Goal: Task Accomplishment & Management: Use online tool/utility

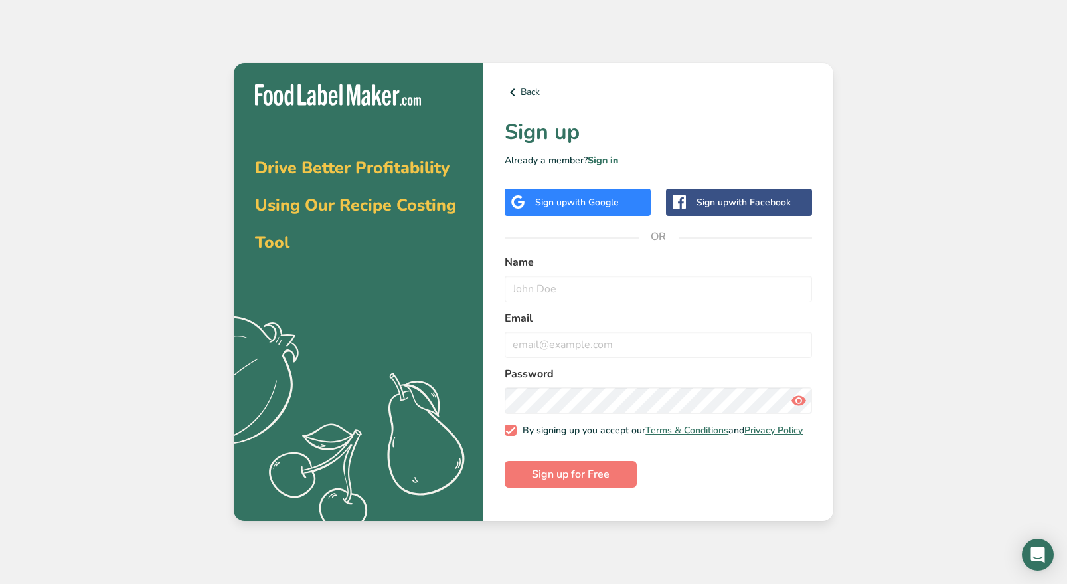
click at [607, 204] on span "with Google" at bounding box center [593, 202] width 52 height 13
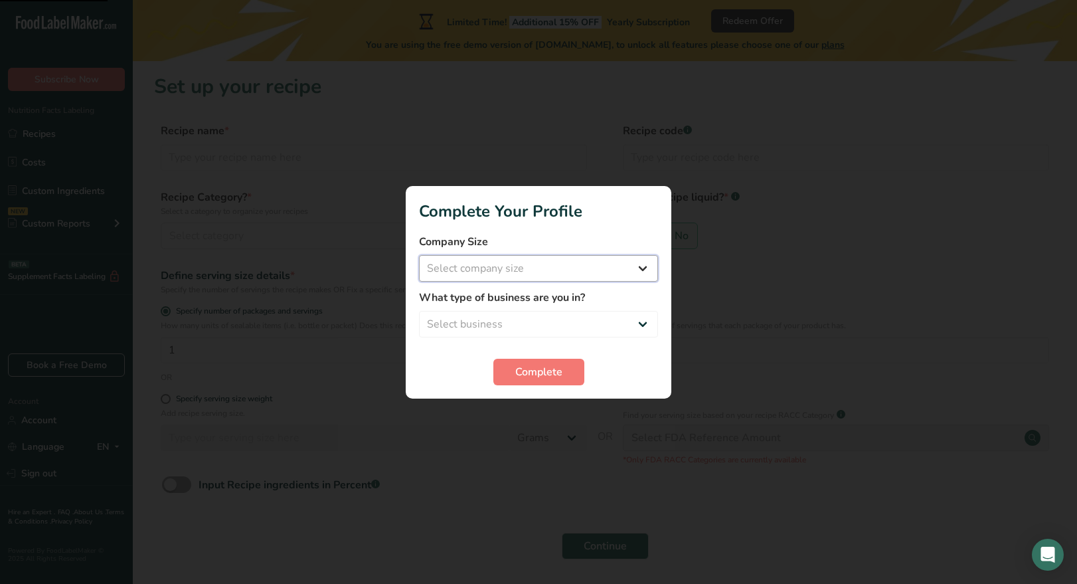
click at [613, 268] on select "Select company size Fewer than 10 Employees 10 to 50 Employees 51 to 500 Employ…" at bounding box center [538, 268] width 239 height 27
select select "1"
click at [419, 255] on select "Select company size Fewer than 10 Employees 10 to 50 Employees 51 to 500 Employ…" at bounding box center [538, 268] width 239 height 27
click at [552, 319] on select "Select business Packaged Food Manufacturer Restaurant & Cafe Bakery Meal Plans …" at bounding box center [538, 324] width 239 height 27
select select "8"
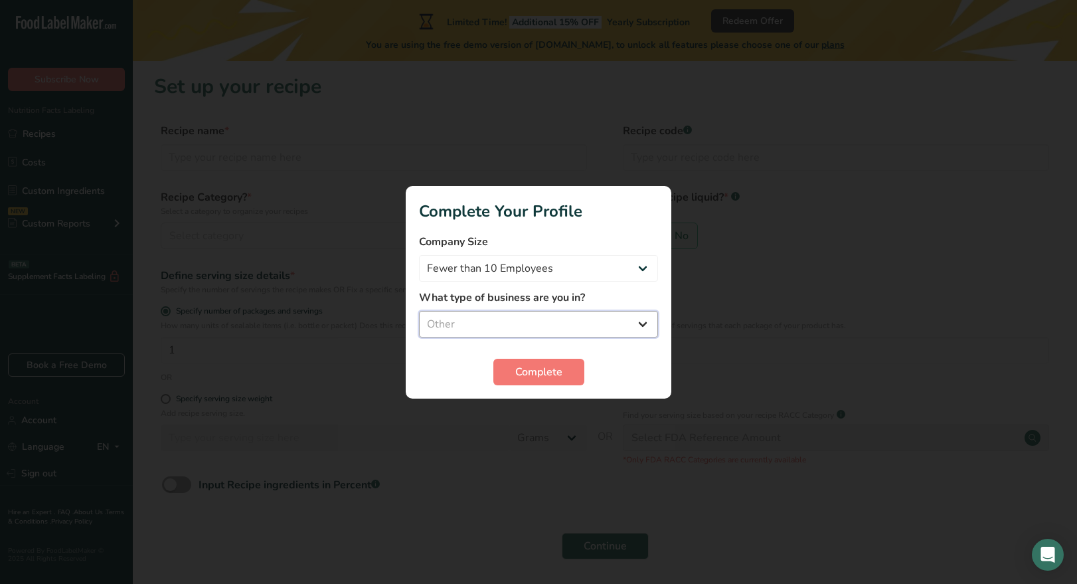
click at [419, 311] on select "Select business Packaged Food Manufacturer Restaurant & Cafe Bakery Meal Plans …" at bounding box center [538, 324] width 239 height 27
click at [543, 382] on button "Complete" at bounding box center [538, 371] width 91 height 27
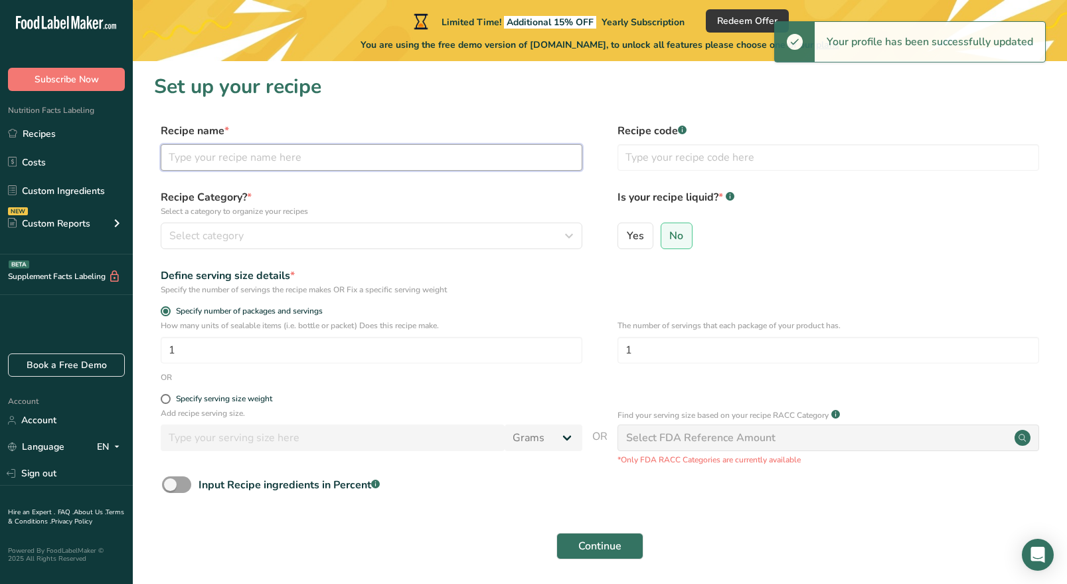
click at [269, 157] on input "text" at bounding box center [372, 157] width 422 height 27
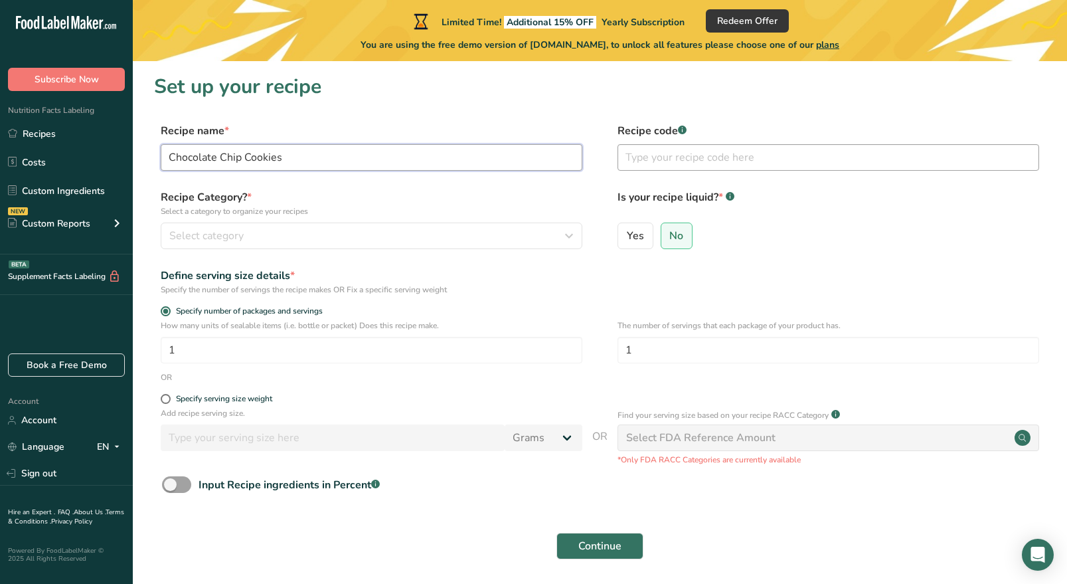
type input "Chocolate Chip Cookies"
click at [681, 159] on input "text" at bounding box center [828, 157] width 422 height 27
click at [261, 236] on div "Select category" at bounding box center [367, 236] width 396 height 16
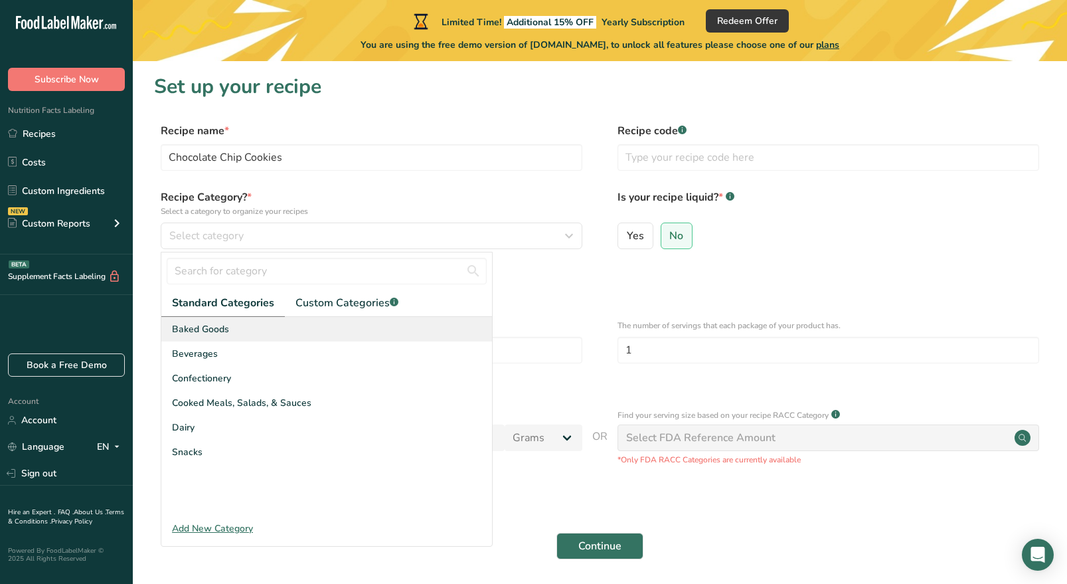
click at [259, 337] on div "Baked Goods" at bounding box center [326, 329] width 331 height 25
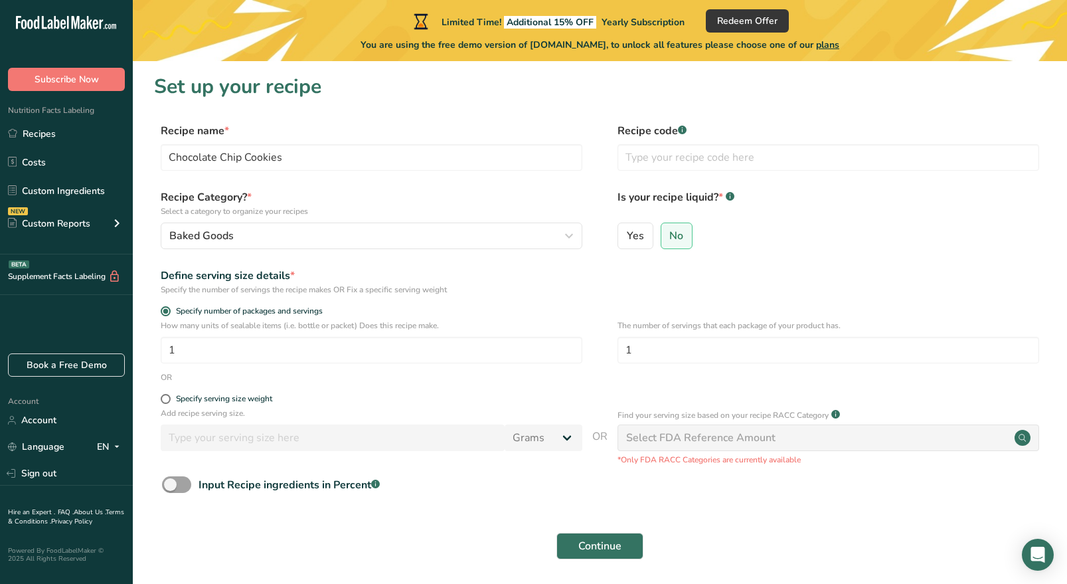
click at [771, 137] on label "Recipe code .a-a{fill:#347362;}.b-a{fill:#fff;}" at bounding box center [828, 131] width 422 height 16
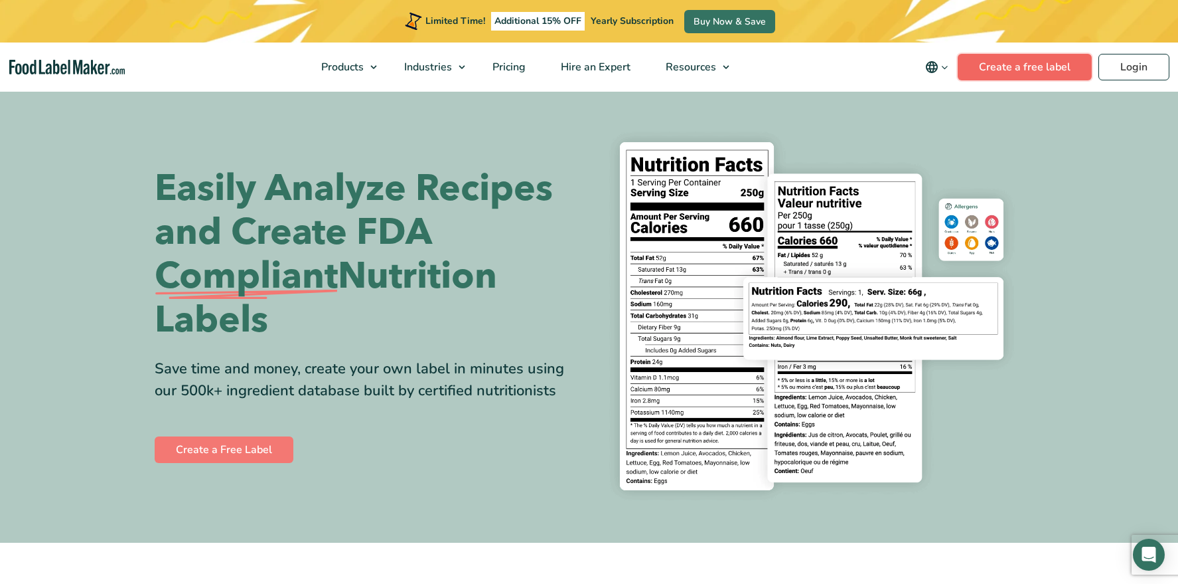
click at [1038, 65] on link "Create a free label" at bounding box center [1025, 67] width 134 height 27
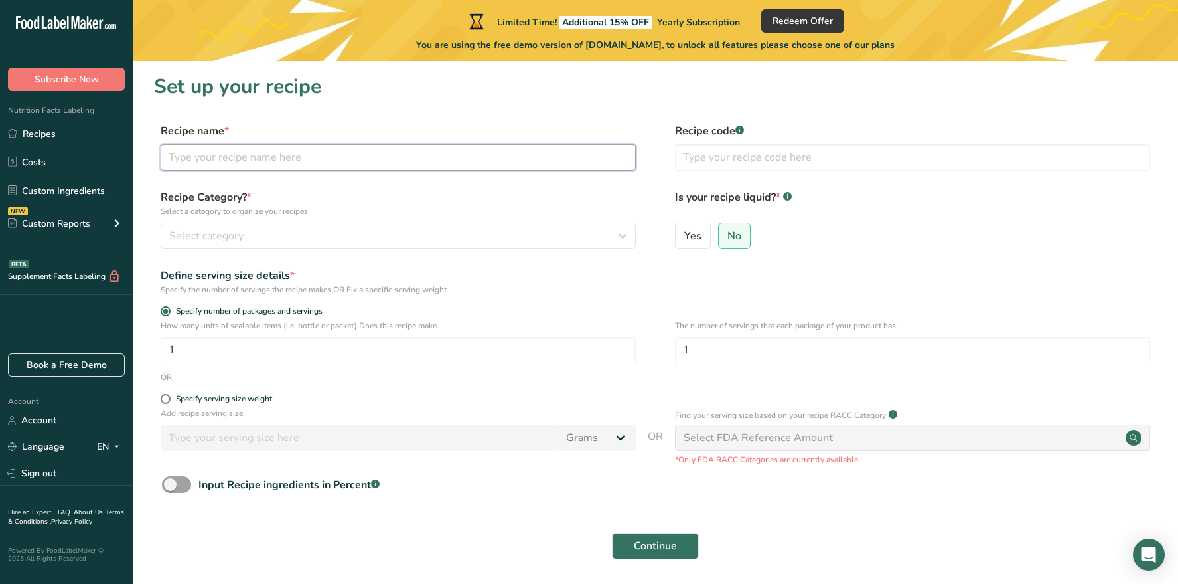
click at [309, 151] on input "text" at bounding box center [398, 157] width 475 height 27
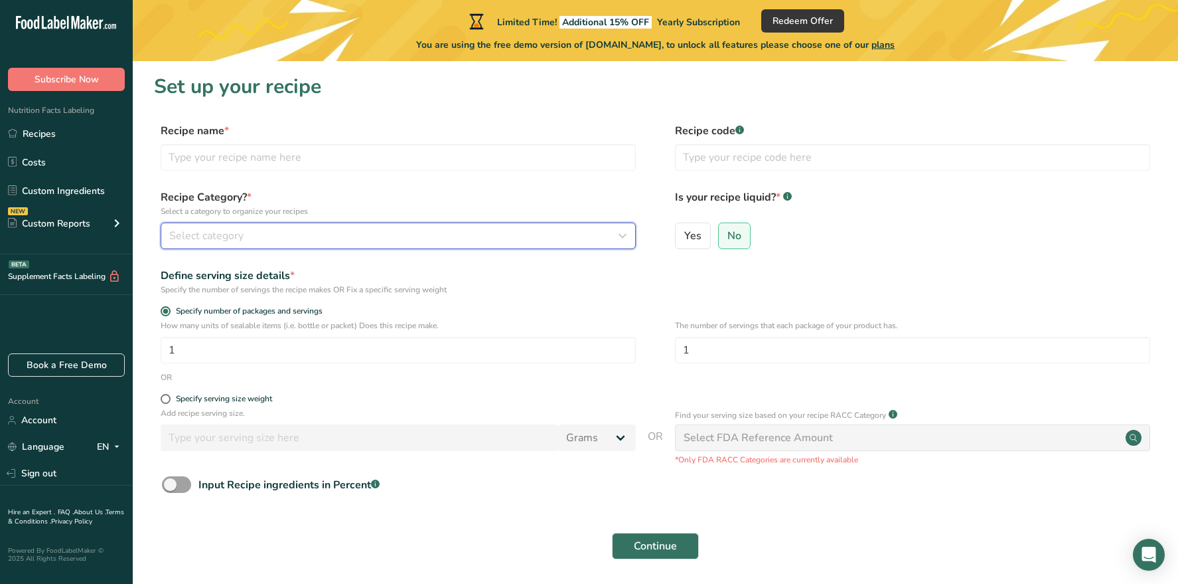
click at [282, 228] on div "Select category" at bounding box center [394, 236] width 450 height 16
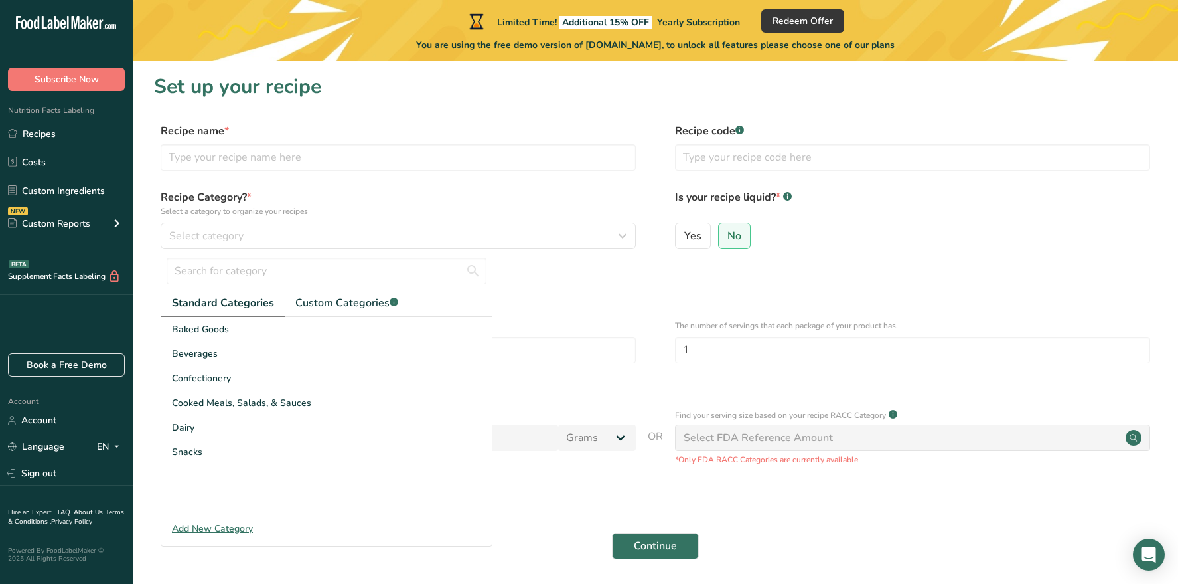
click at [295, 199] on label "Recipe Category? * Select a category to organize your recipes" at bounding box center [398, 203] width 475 height 28
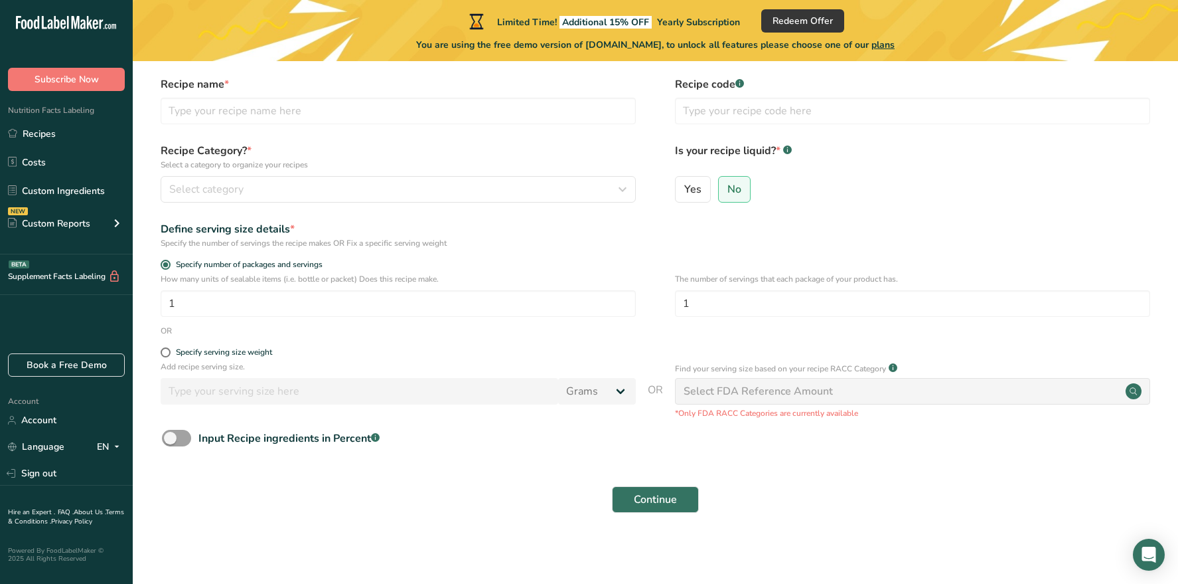
scroll to position [47, 0]
click at [491, 121] on input "text" at bounding box center [398, 110] width 475 height 27
type input "Choc Chip Cookies"
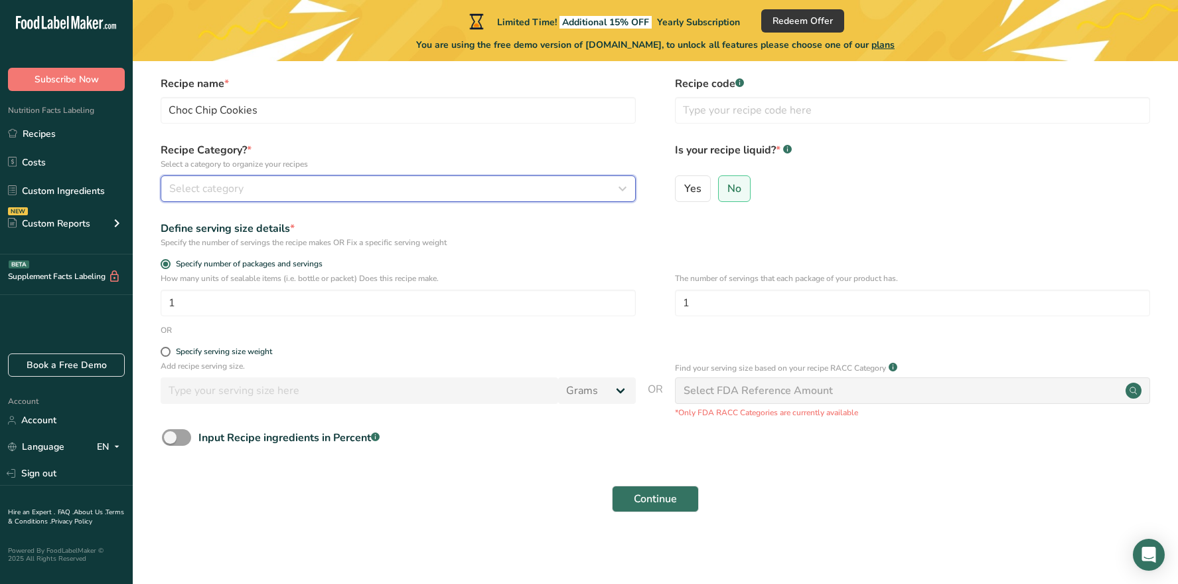
click at [254, 181] on div "Select category" at bounding box center [394, 189] width 450 height 16
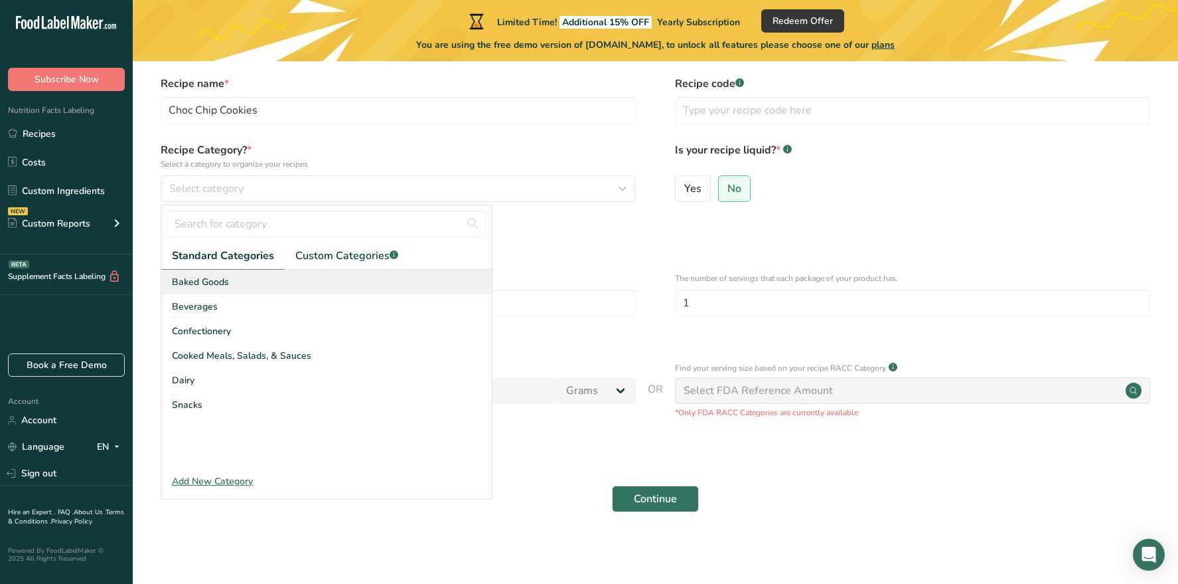
click at [232, 281] on div "Baked Goods" at bounding box center [326, 282] width 331 height 25
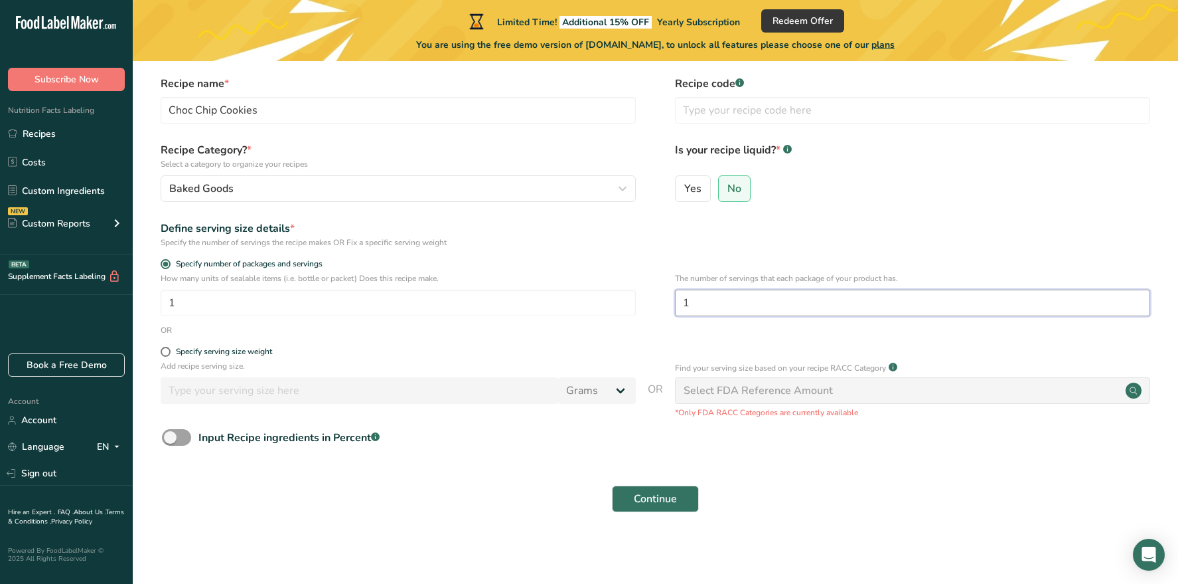
drag, startPoint x: 702, startPoint y: 301, endPoint x: 656, endPoint y: 301, distance: 45.8
click at [656, 301] on div "How many units of sealable items (i.e. bottle or packet) Does this recipe make.…" at bounding box center [655, 298] width 1003 height 52
type input "36"
click at [551, 345] on form "Recipe name * Choc Chip Cookies Recipe code .a-a{fill:#347362;}.b-a{fill:#fff;}…" at bounding box center [655, 298] width 1003 height 444
click at [663, 498] on span "Continue" at bounding box center [655, 499] width 43 height 16
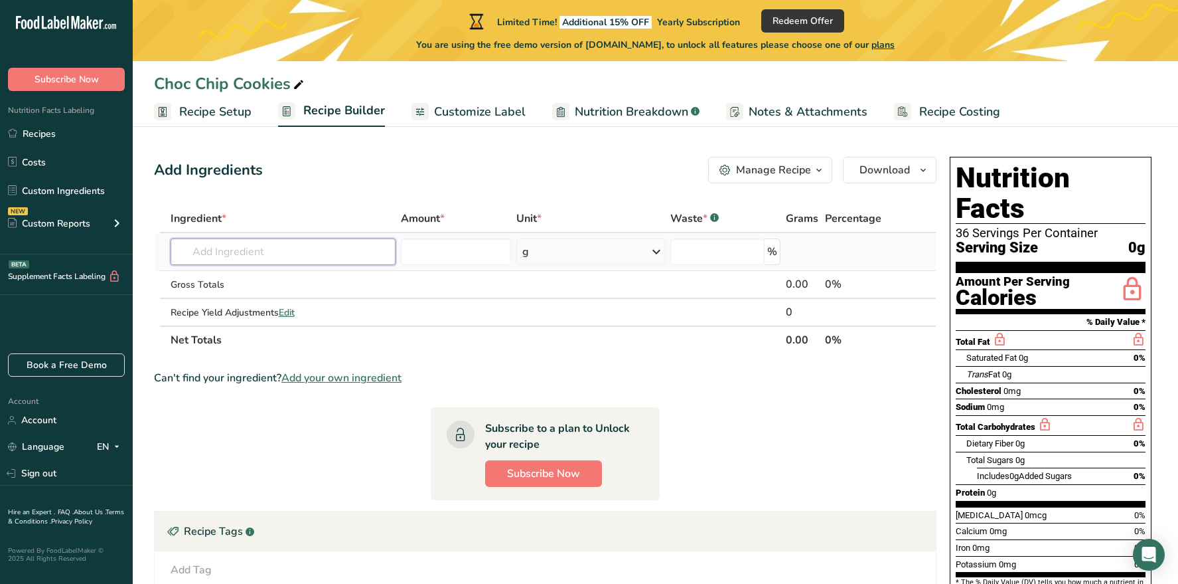
click at [248, 254] on input "text" at bounding box center [284, 251] width 226 height 27
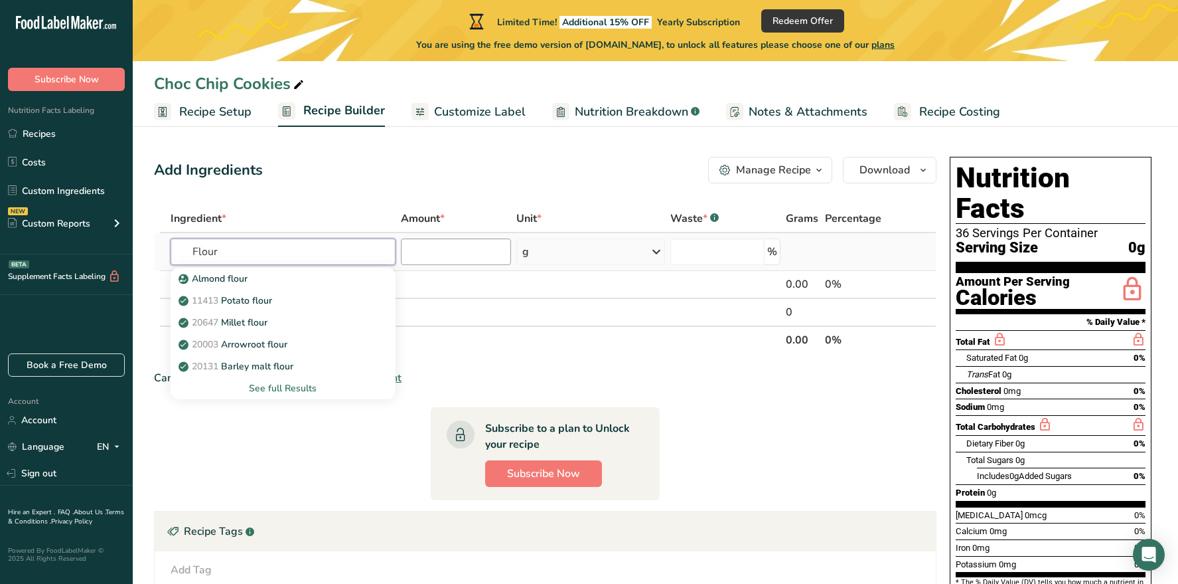
type input "Flour"
click at [447, 252] on input "number" at bounding box center [456, 251] width 110 height 27
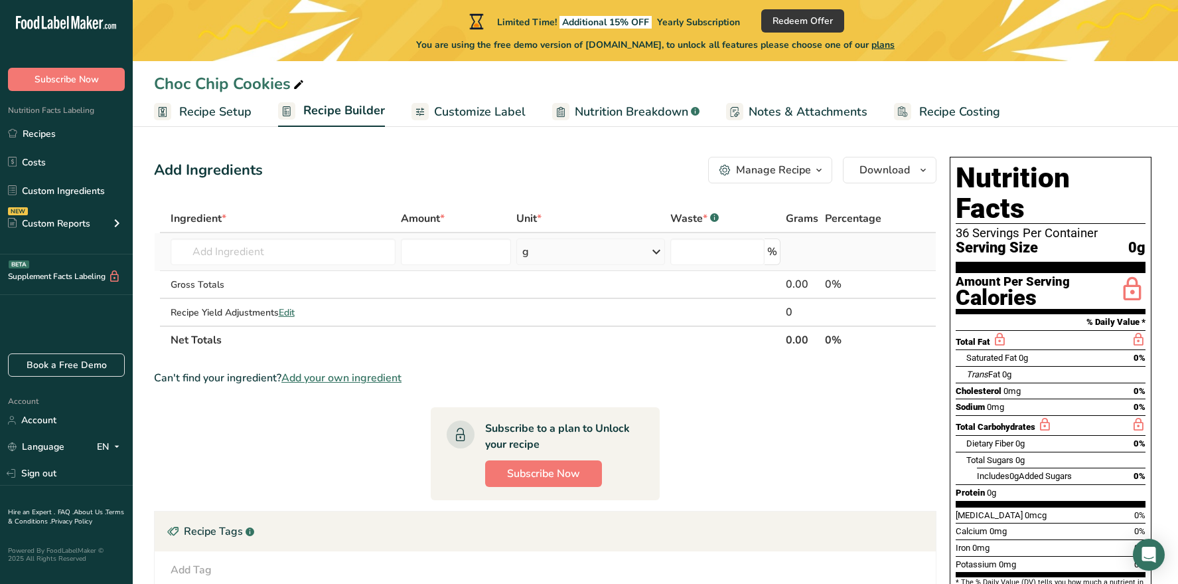
click at [553, 257] on div "g" at bounding box center [590, 251] width 148 height 27
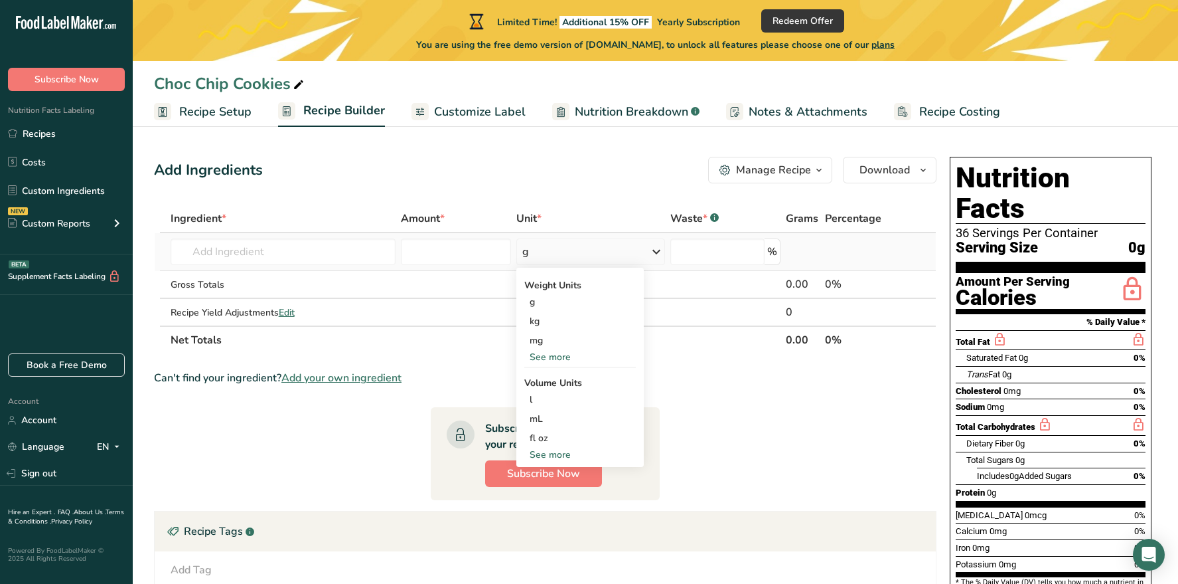
click at [551, 456] on div "See more" at bounding box center [580, 454] width 112 height 14
click at [552, 496] on div "cup" at bounding box center [580, 496] width 101 height 14
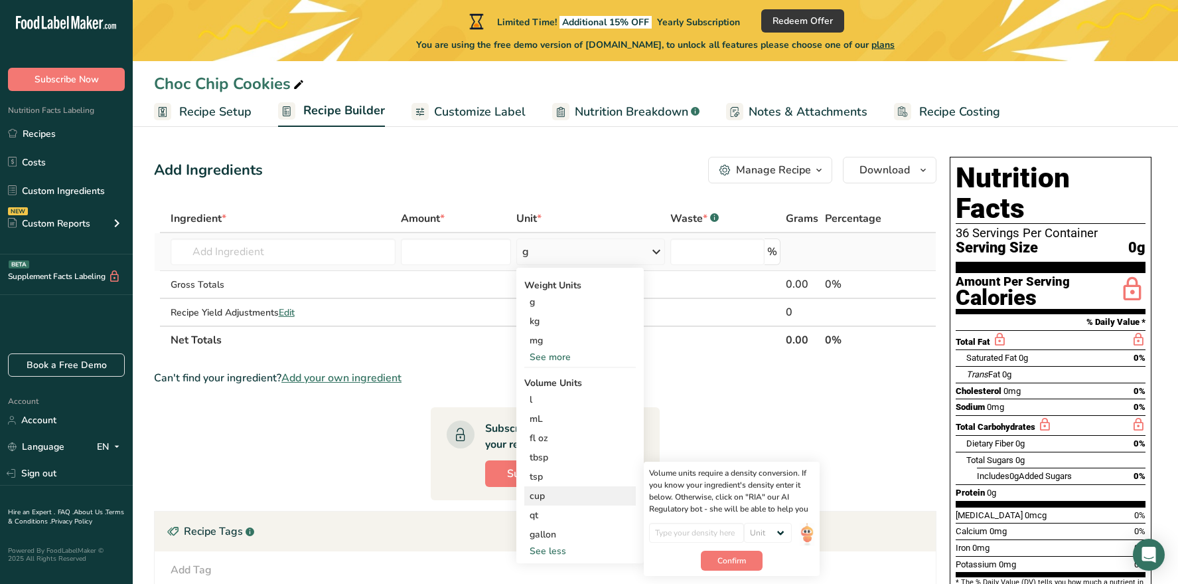
click at [562, 496] on div "cup" at bounding box center [580, 496] width 101 height 14
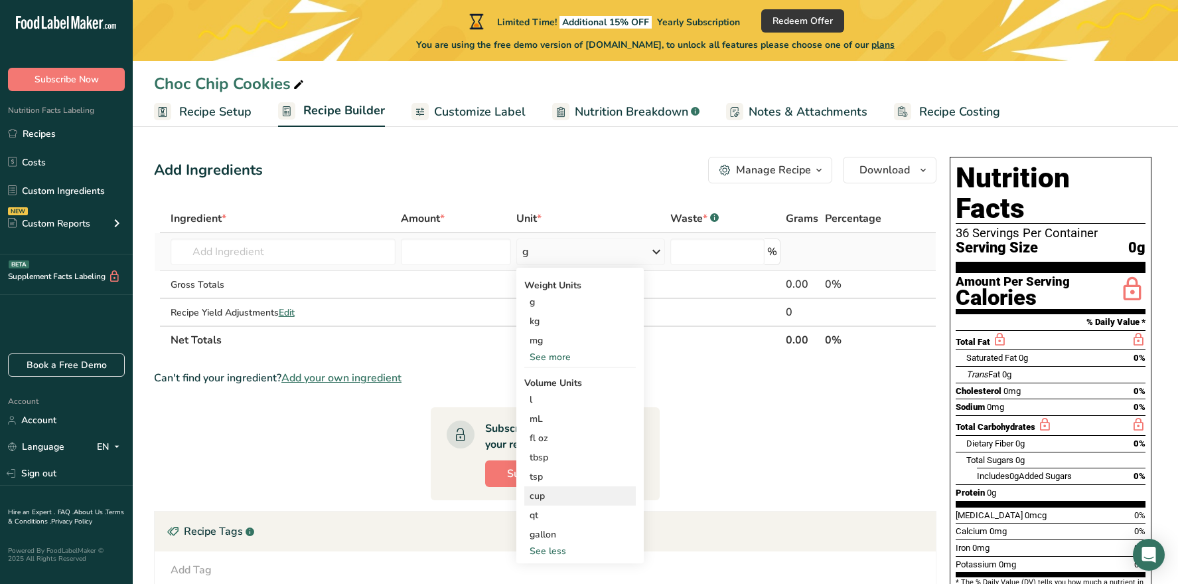
click at [561, 492] on div "cup" at bounding box center [580, 496] width 101 height 14
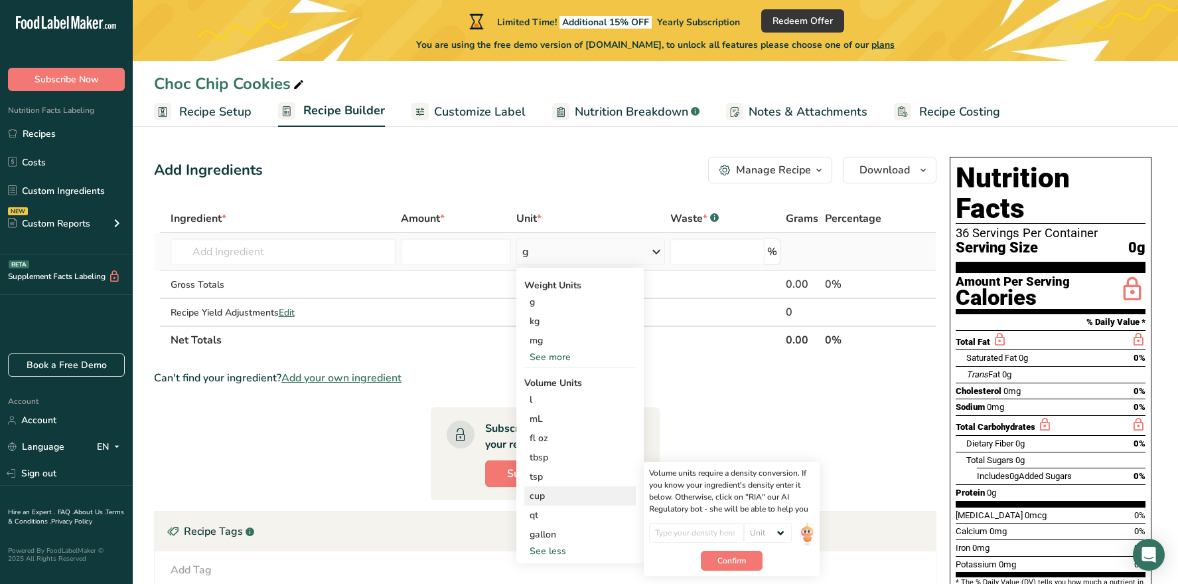
click at [554, 492] on div "cup" at bounding box center [580, 496] width 101 height 14
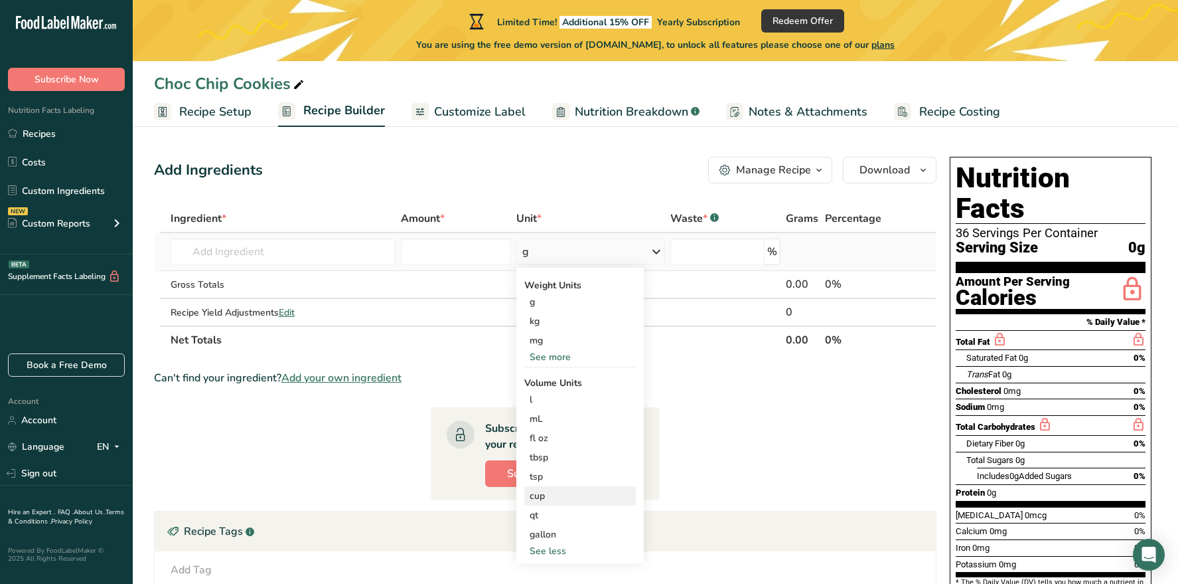
click at [554, 492] on div "cup" at bounding box center [580, 496] width 101 height 14
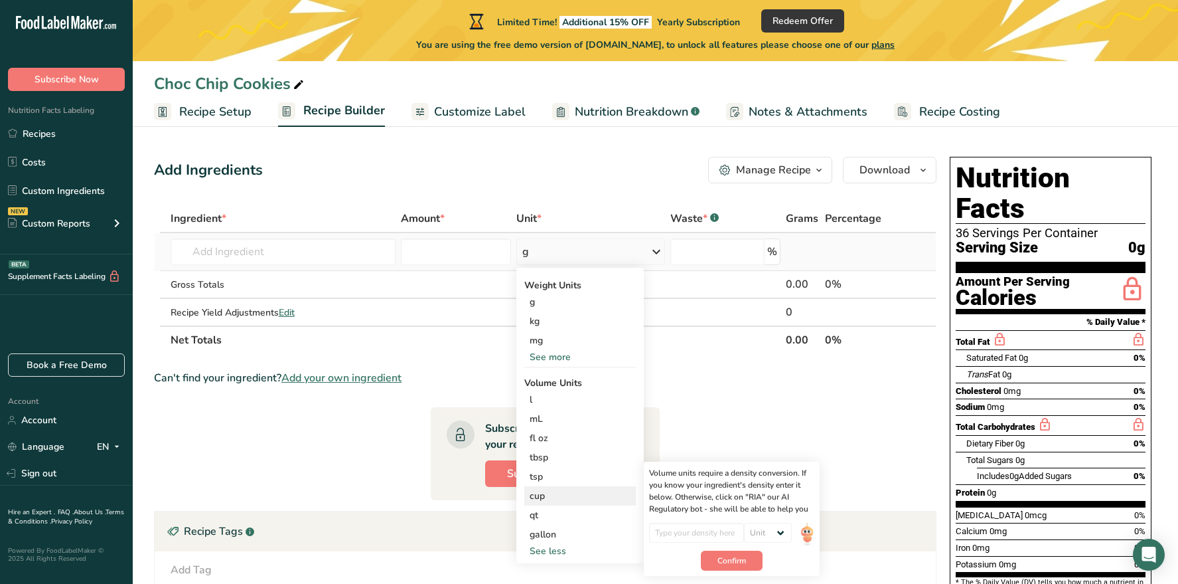
click at [554, 492] on div "cup" at bounding box center [580, 496] width 101 height 14
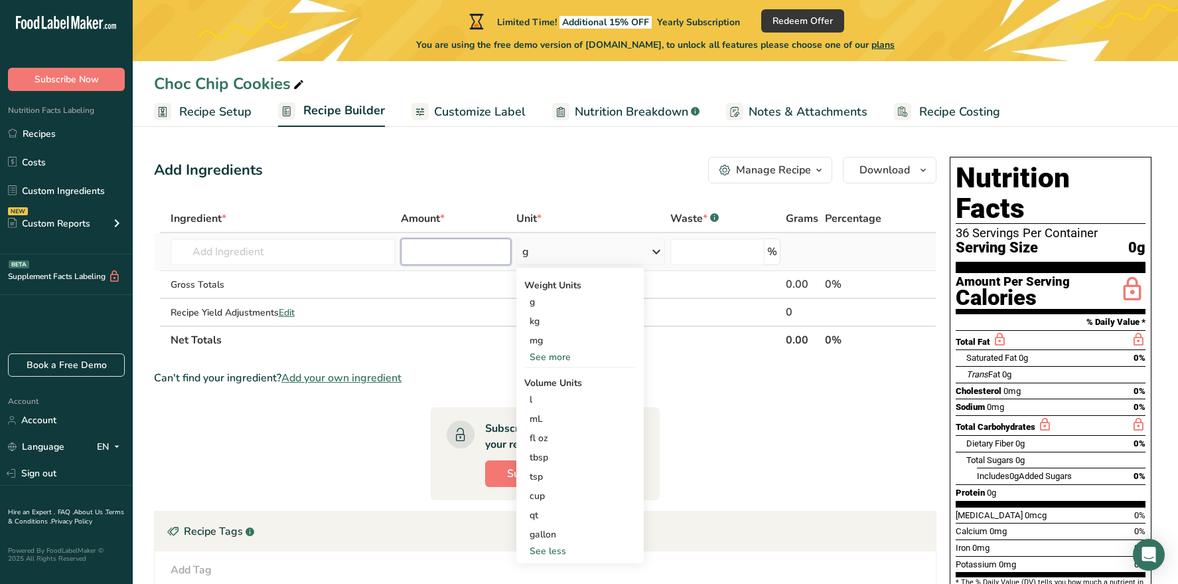
click at [448, 244] on input "number" at bounding box center [456, 251] width 110 height 27
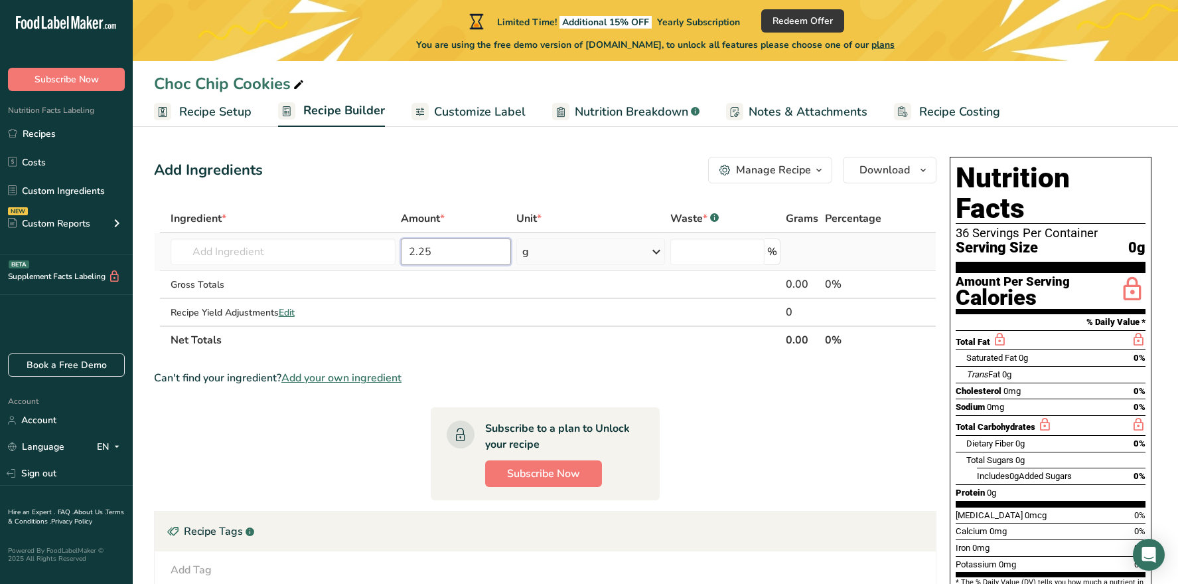
type input "2.25"
click at [554, 259] on div "g" at bounding box center [590, 251] width 148 height 27
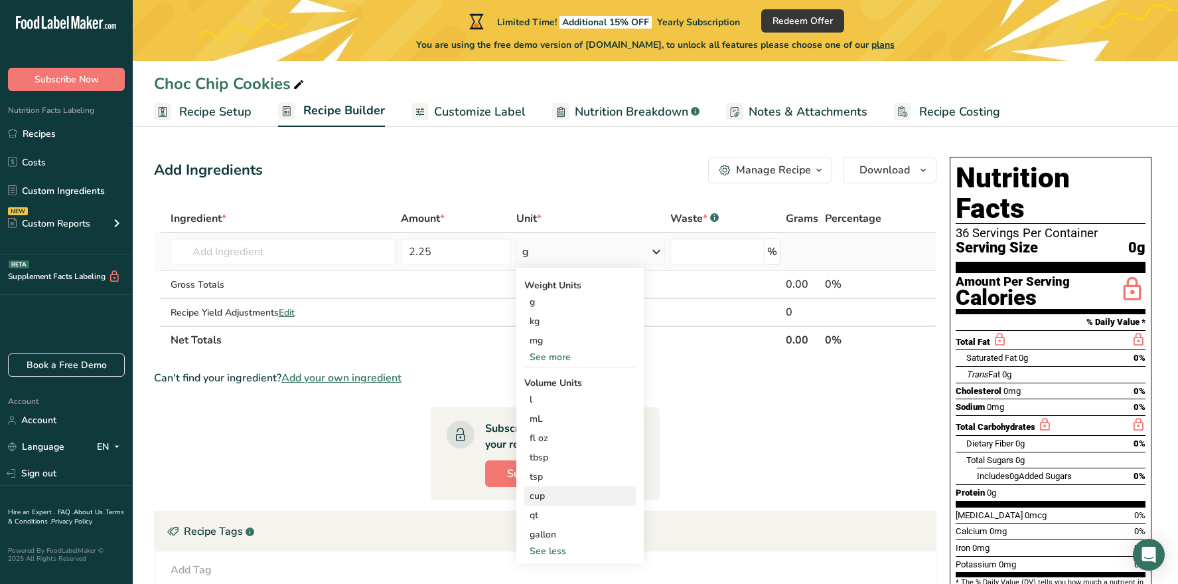
click at [549, 499] on div "cup" at bounding box center [580, 496] width 101 height 14
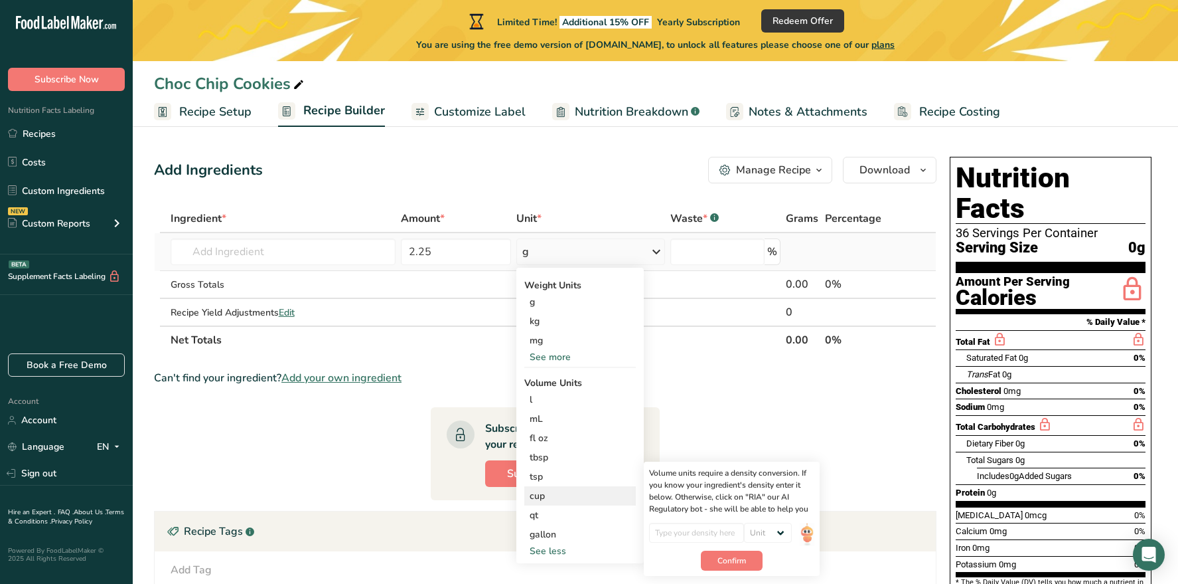
click at [552, 497] on div "cup" at bounding box center [580, 496] width 101 height 14
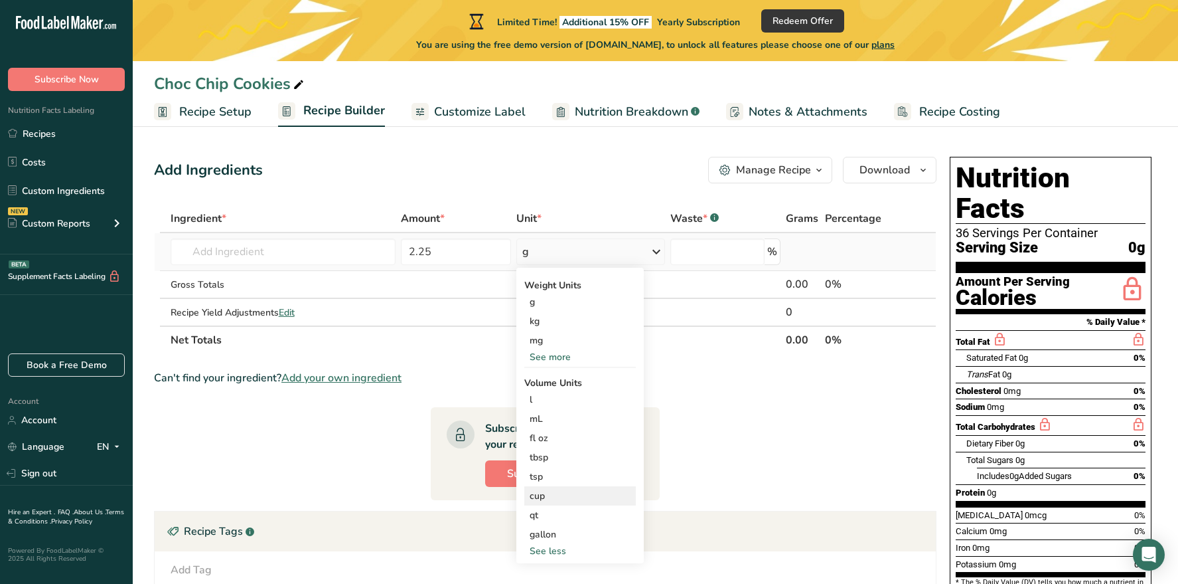
click at [586, 490] on div "cup" at bounding box center [580, 496] width 101 height 14
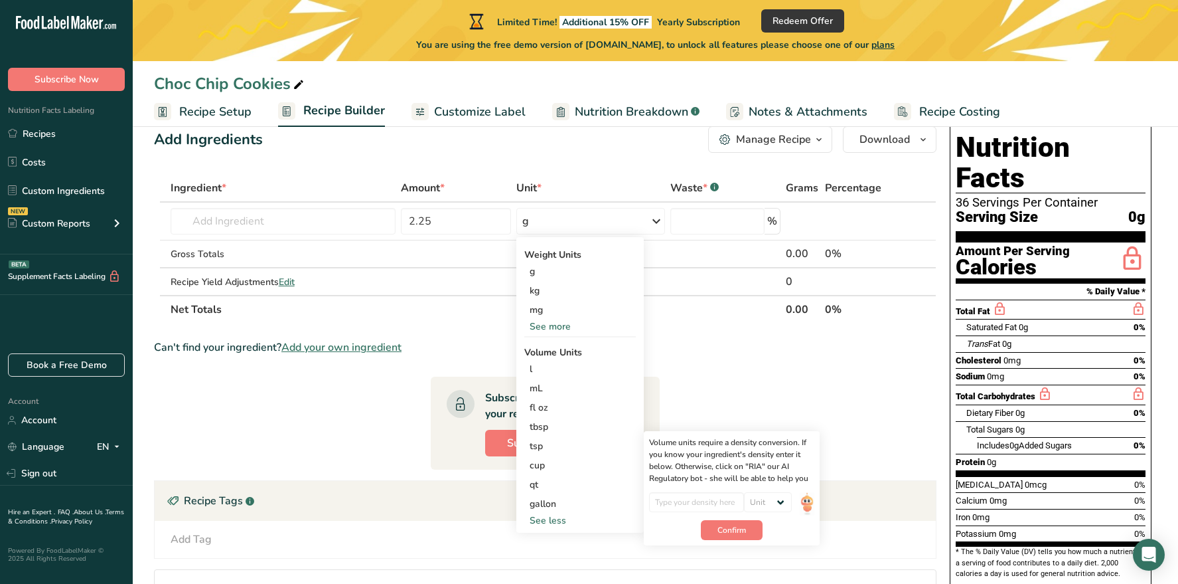
scroll to position [32, 0]
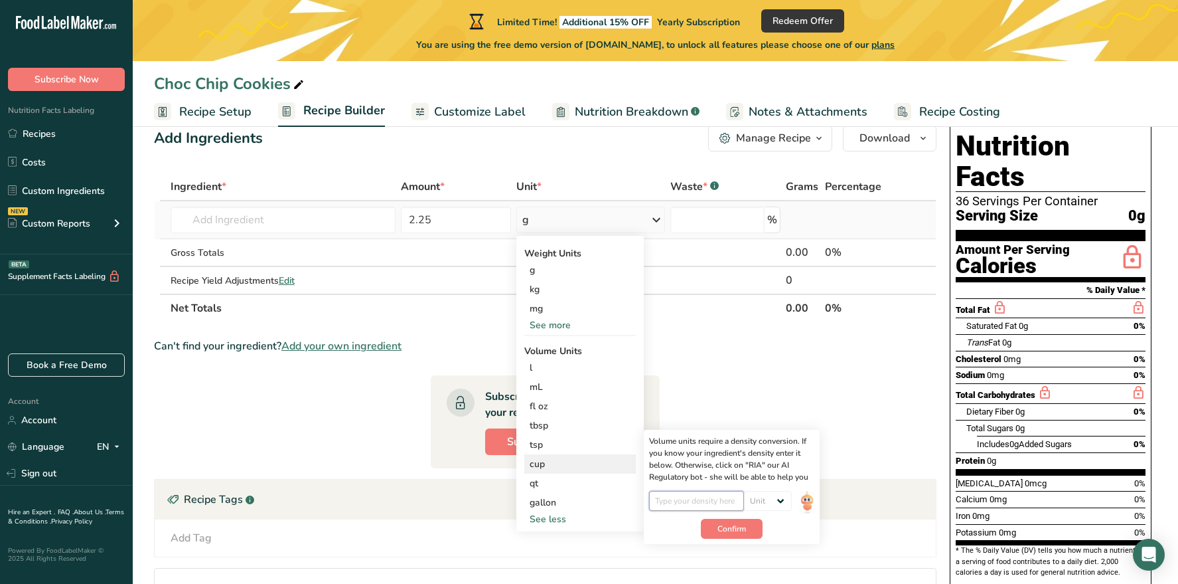
click at [697, 499] on input "number" at bounding box center [696, 501] width 95 height 20
click at [763, 500] on select "Unit lb/ft3 g/cm3" at bounding box center [768, 501] width 48 height 20
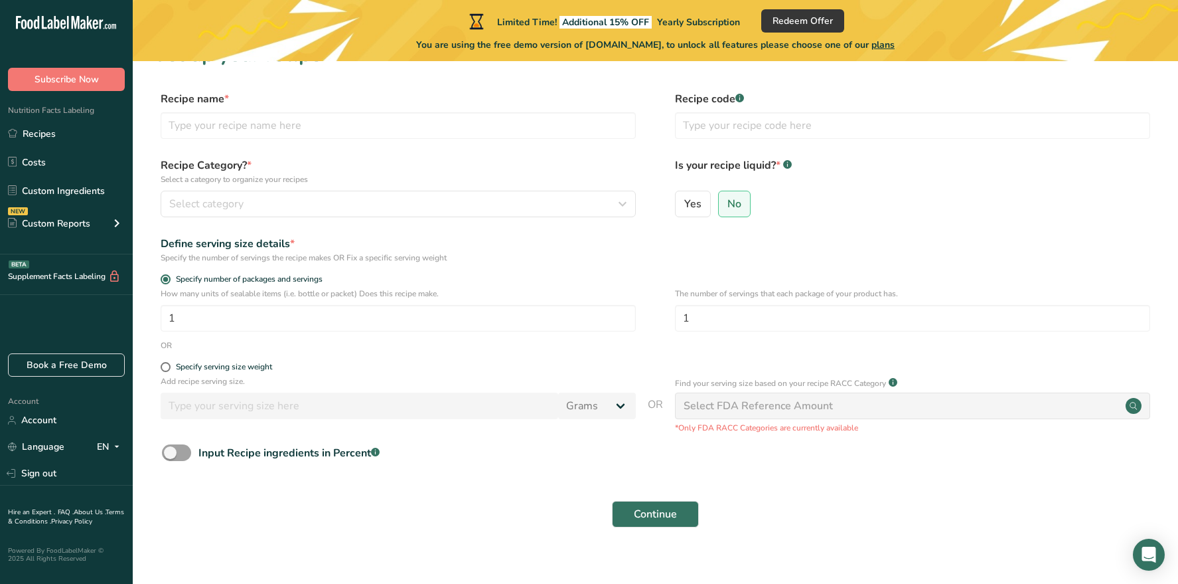
scroll to position [47, 0]
